Goal: Information Seeking & Learning: Learn about a topic

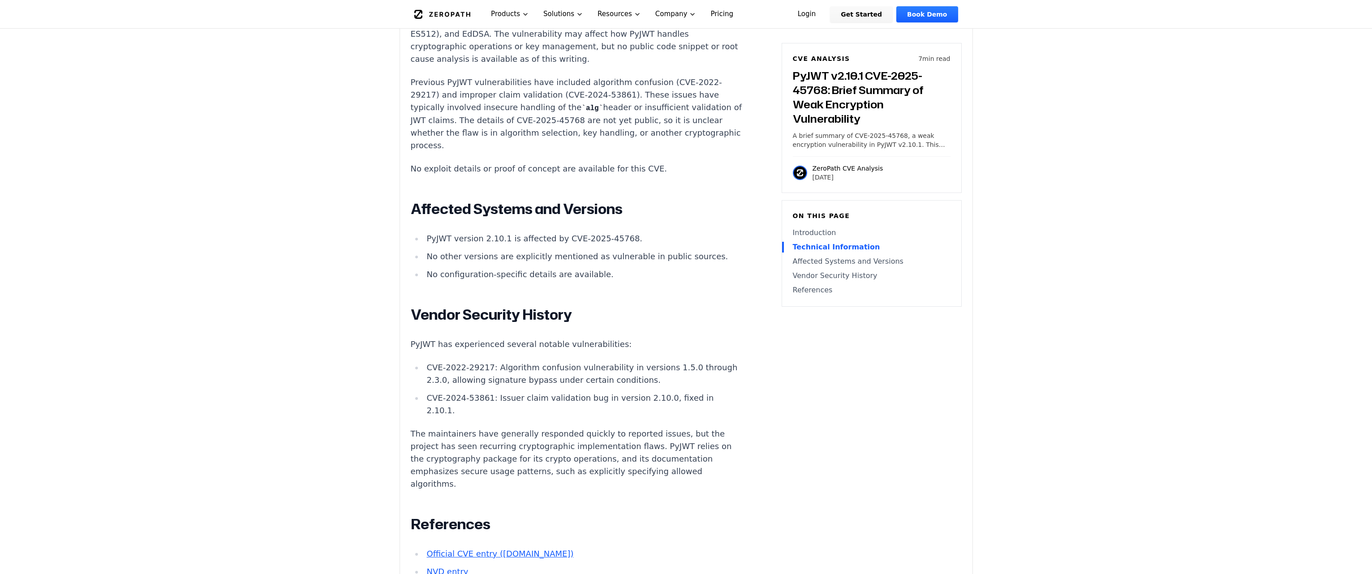
scroll to position [971, 0]
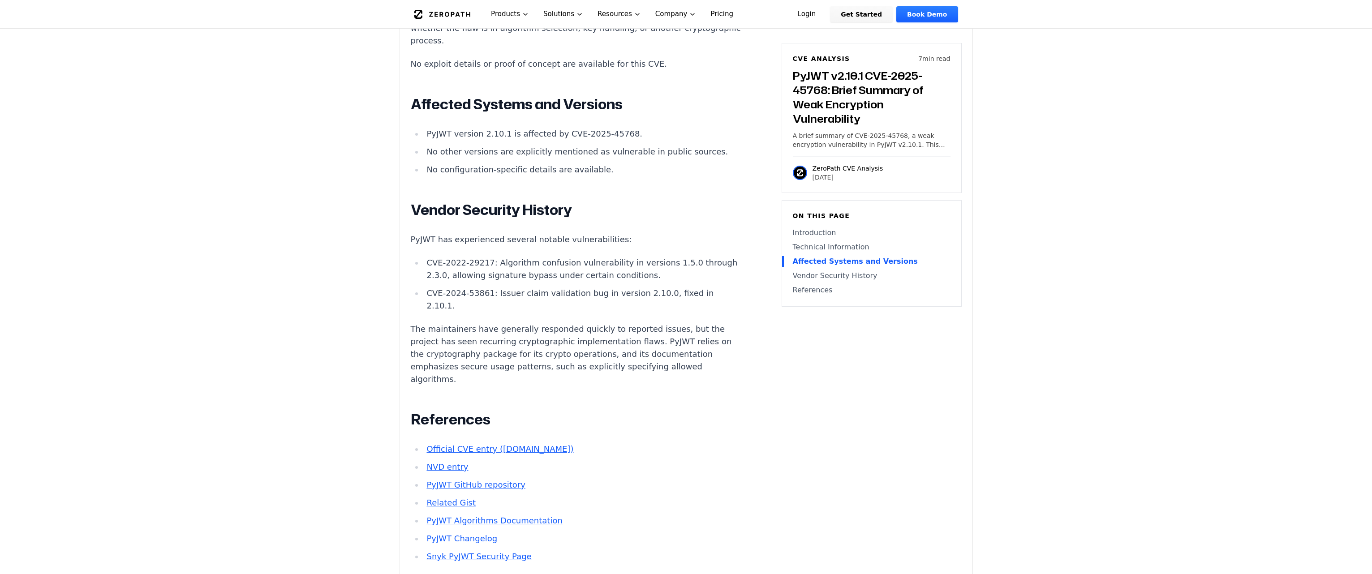
click at [463, 444] on link "Official CVE entry ([DOMAIN_NAME])" at bounding box center [499, 448] width 147 height 9
click at [462, 534] on link "PyJWT Changelog" at bounding box center [461, 538] width 71 height 9
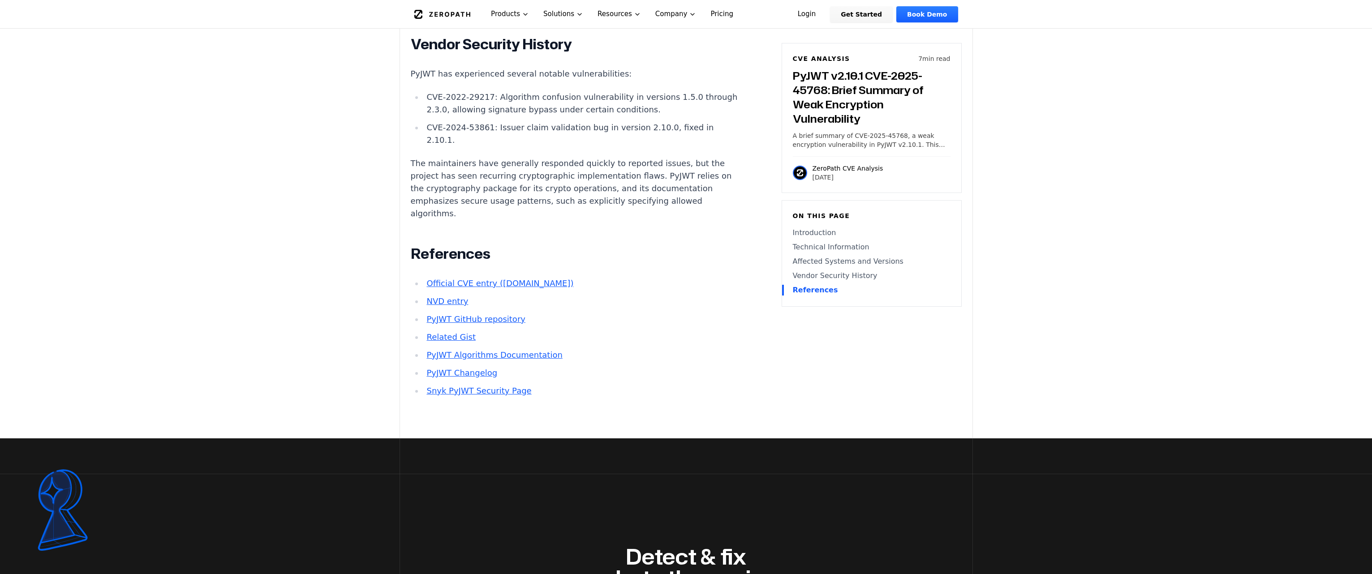
scroll to position [1045, 0]
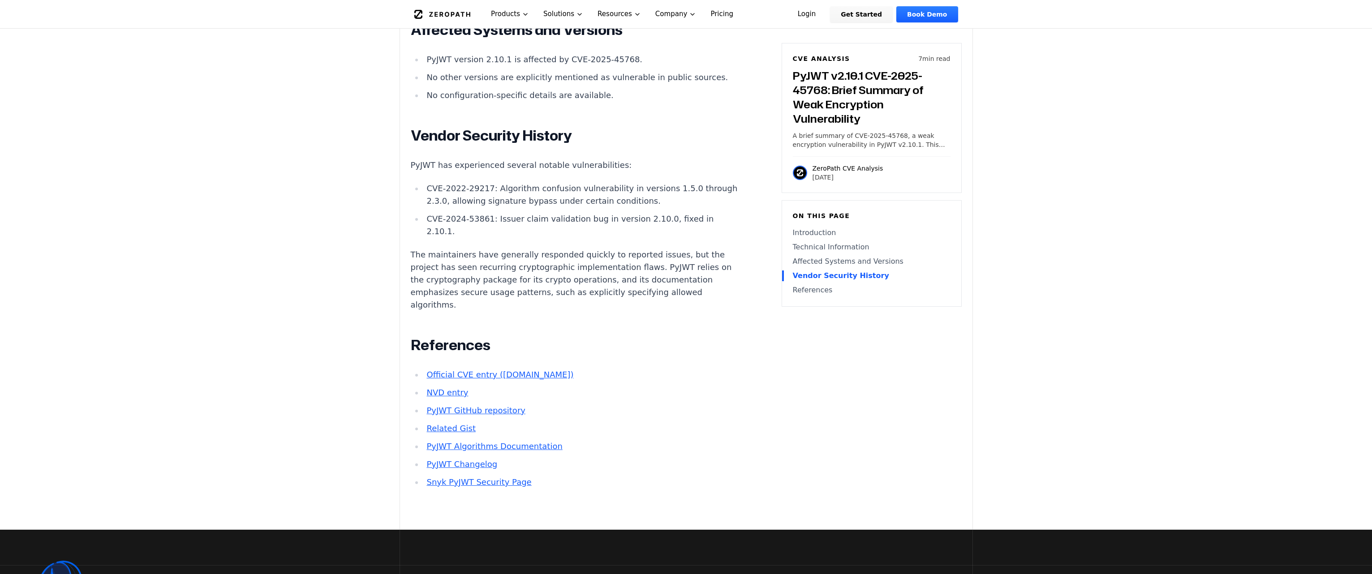
click at [470, 406] on link "PyJWT GitHub repository" at bounding box center [475, 410] width 99 height 9
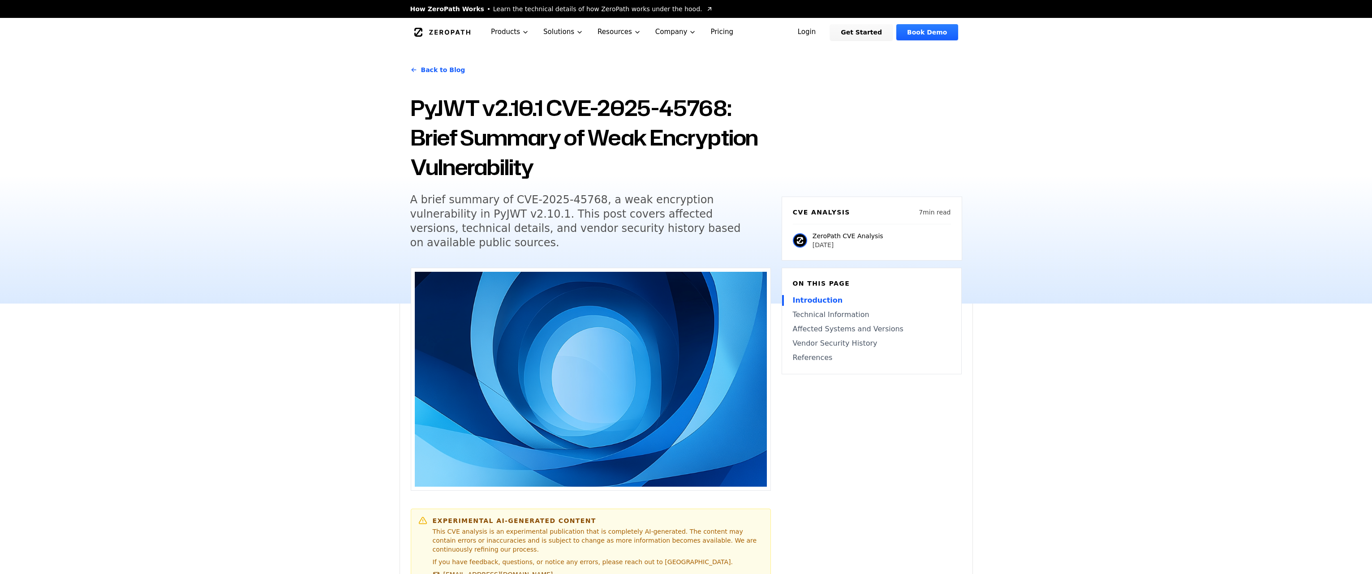
scroll to position [672, 0]
